Goal: Navigation & Orientation: Find specific page/section

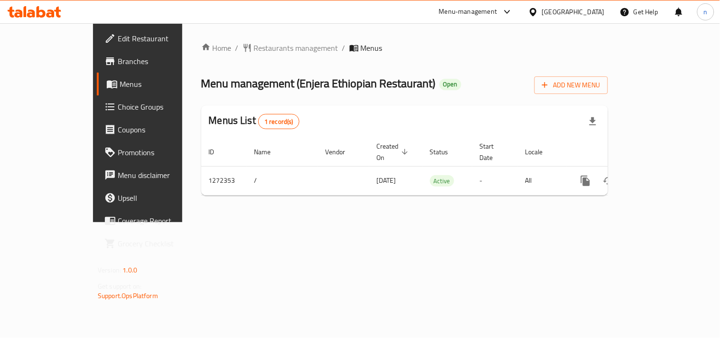
click at [532, 8] on icon at bounding box center [534, 12] width 10 height 10
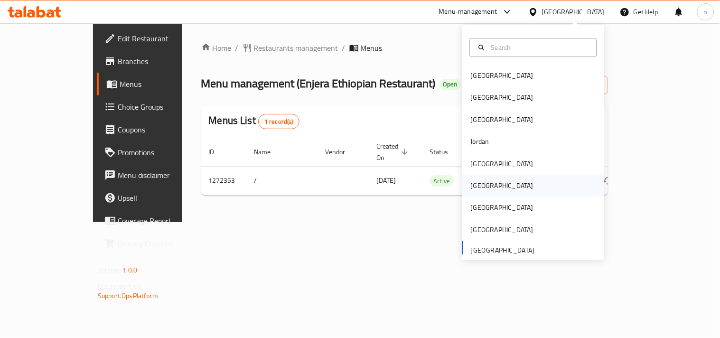
click at [475, 183] on div "Oman" at bounding box center [502, 185] width 63 height 10
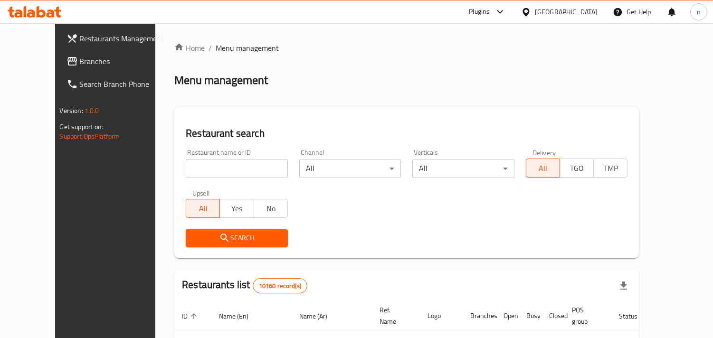
click at [80, 62] on span "Branches" at bounding box center [123, 61] width 87 height 11
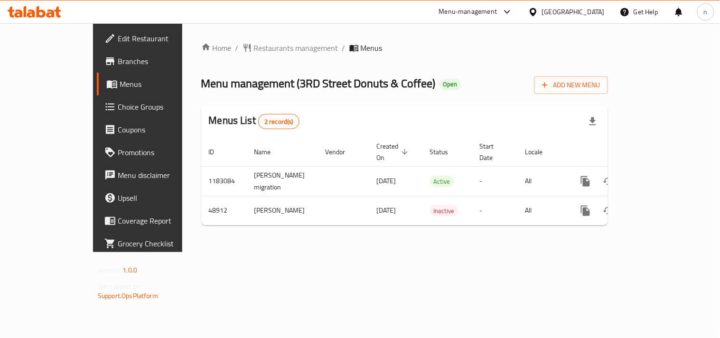
click at [537, 9] on icon at bounding box center [533, 12] width 7 height 8
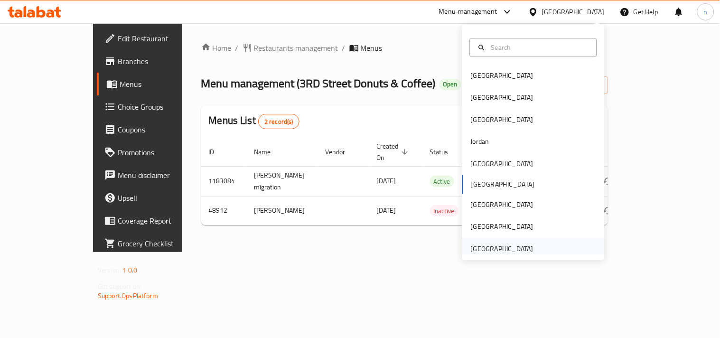
click at [473, 244] on div "[GEOGRAPHIC_DATA]" at bounding box center [502, 249] width 63 height 10
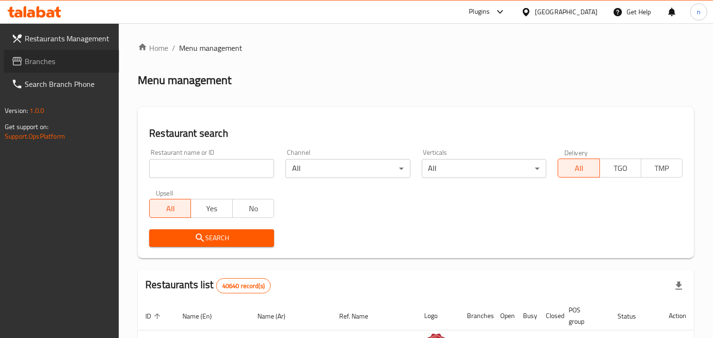
click at [52, 59] on span "Branches" at bounding box center [68, 61] width 87 height 11
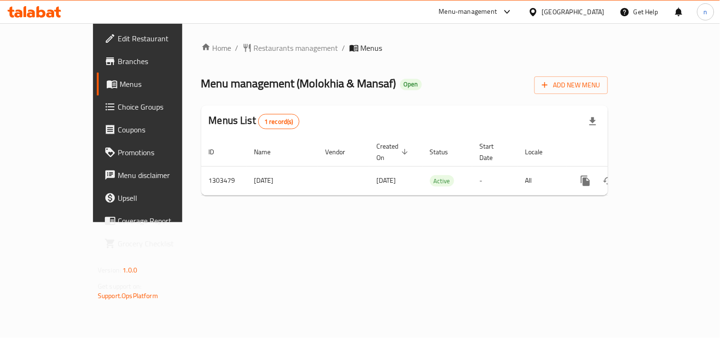
click at [533, 9] on icon at bounding box center [533, 12] width 7 height 8
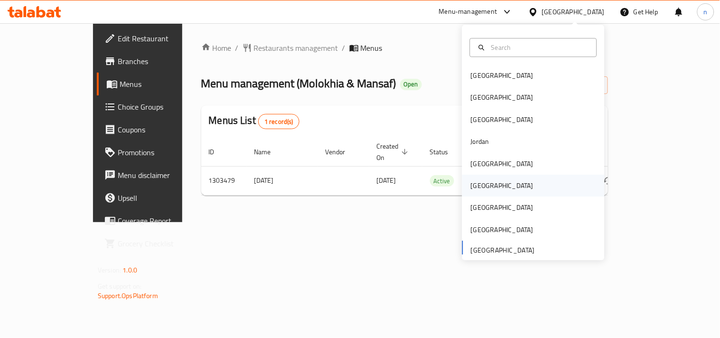
click at [477, 190] on div "[GEOGRAPHIC_DATA]" at bounding box center [502, 185] width 63 height 10
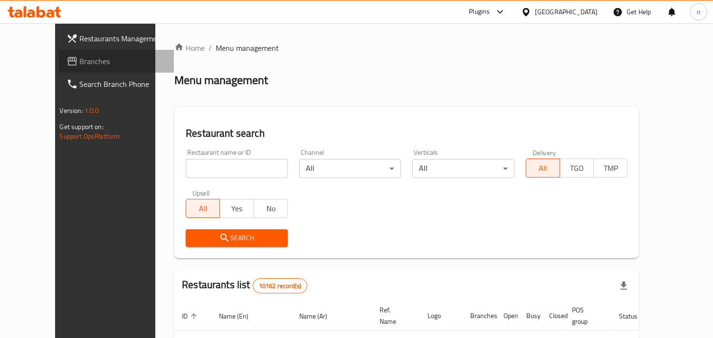
click at [80, 60] on span "Branches" at bounding box center [123, 61] width 87 height 11
